Goal: Navigation & Orientation: Find specific page/section

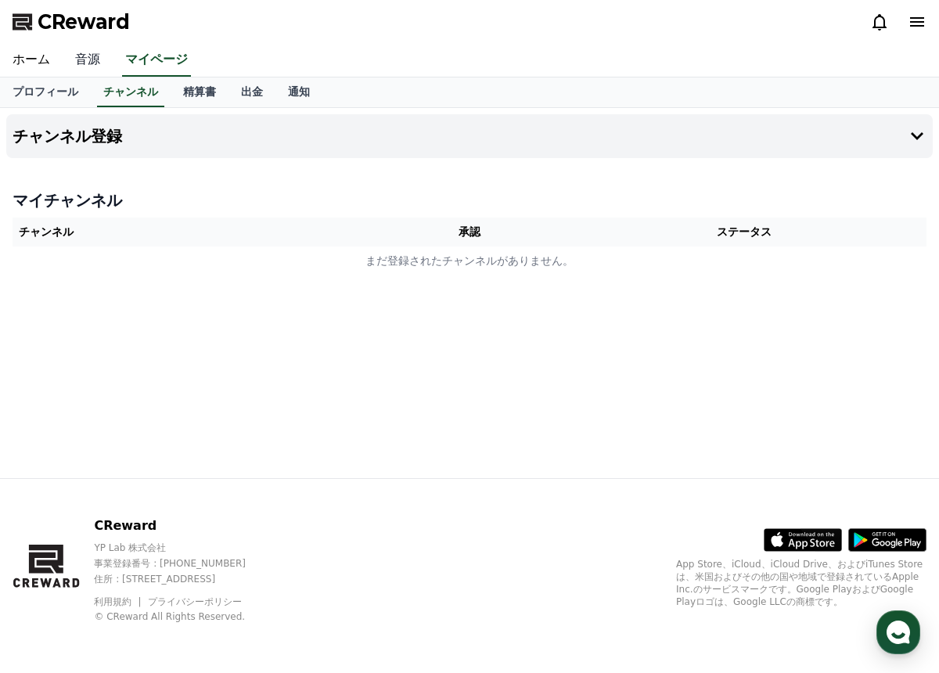
click at [78, 68] on link "音源" at bounding box center [88, 60] width 50 height 33
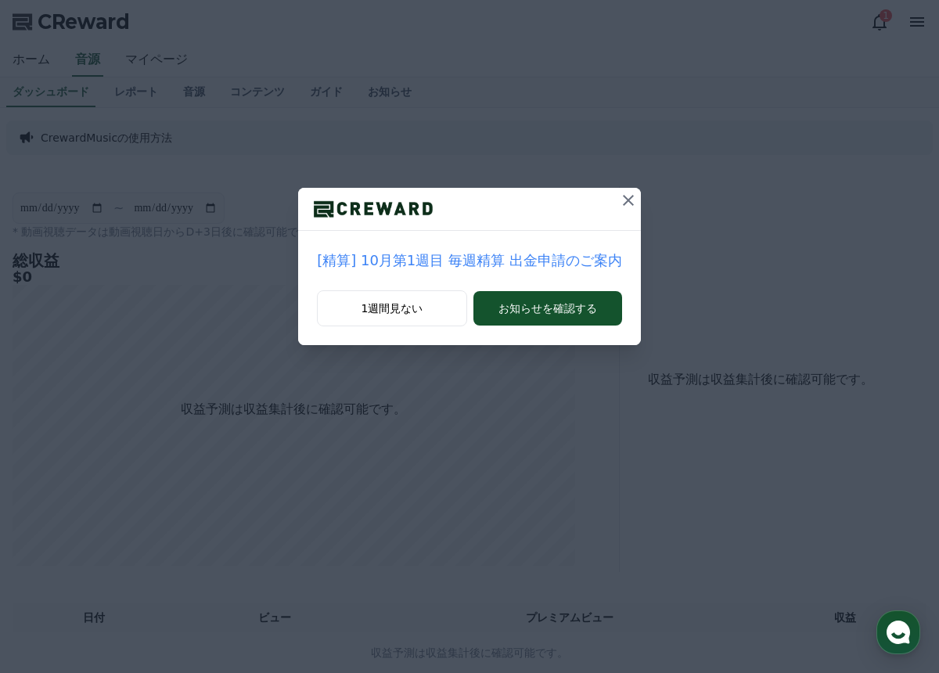
click at [626, 201] on icon at bounding box center [628, 200] width 19 height 19
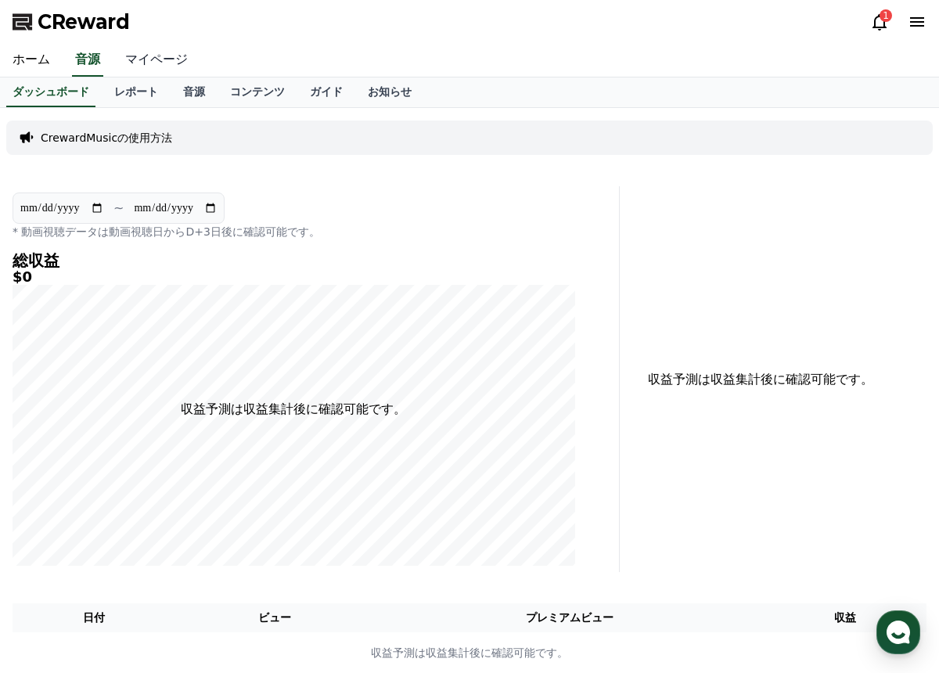
click at [184, 52] on link "マイページ" at bounding box center [157, 60] width 88 height 33
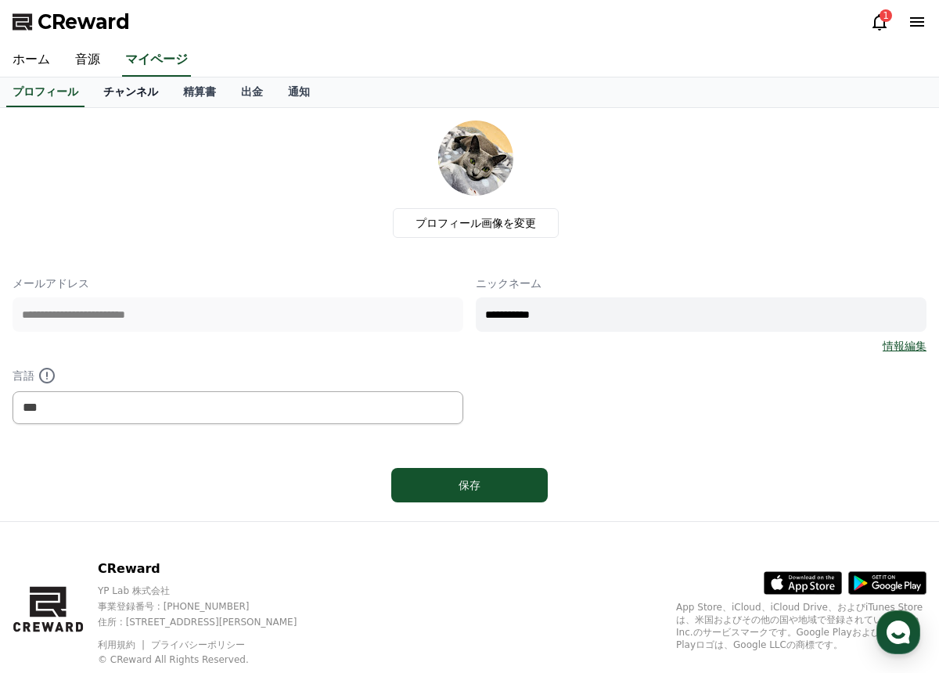
click at [140, 95] on link "チャンネル" at bounding box center [131, 92] width 80 height 30
